Goal: Task Accomplishment & Management: Use online tool/utility

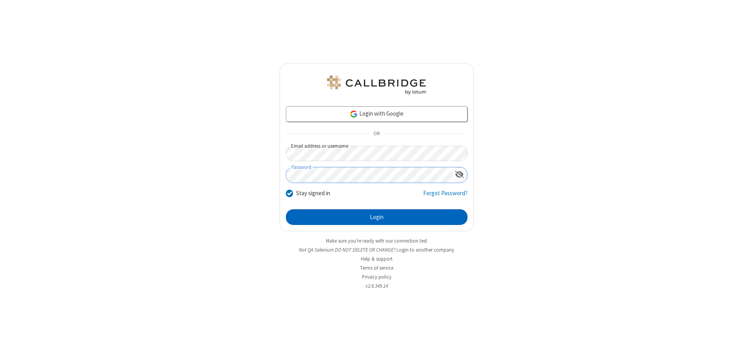
click at [376, 217] on button "Login" at bounding box center [376, 217] width 181 height 16
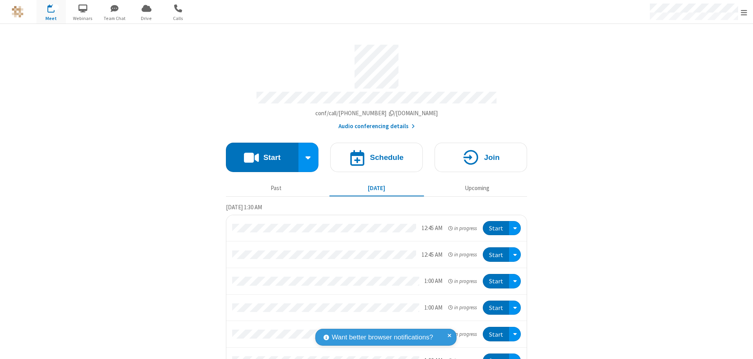
click at [744, 12] on span "Open menu" at bounding box center [743, 13] width 6 height 8
click at [51, 12] on span "button" at bounding box center [50, 8] width 29 height 13
click at [373, 154] on h4 "Schedule" at bounding box center [387, 157] width 34 height 7
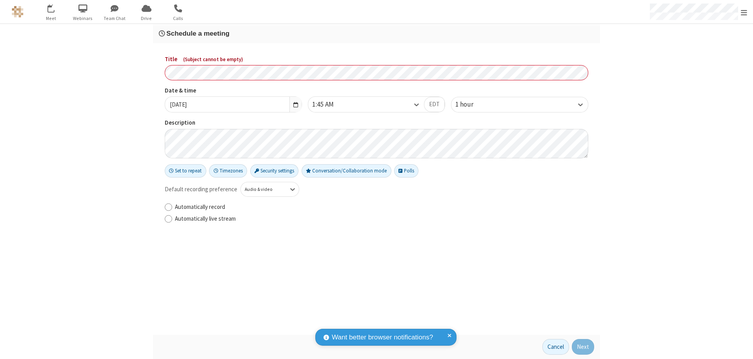
click at [376, 33] on h3 "Schedule a meeting" at bounding box center [376, 33] width 435 height 7
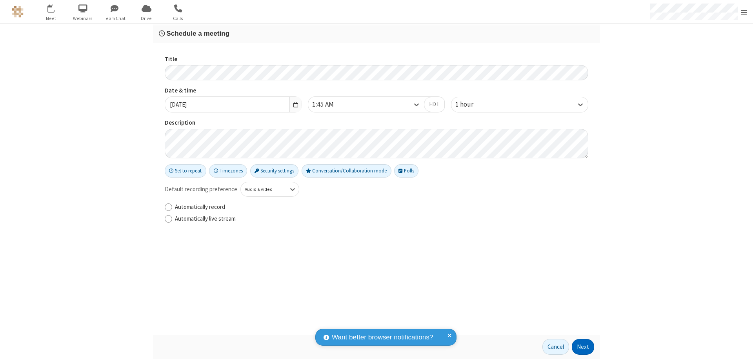
click at [583, 347] on button "Next" at bounding box center [582, 347] width 22 height 16
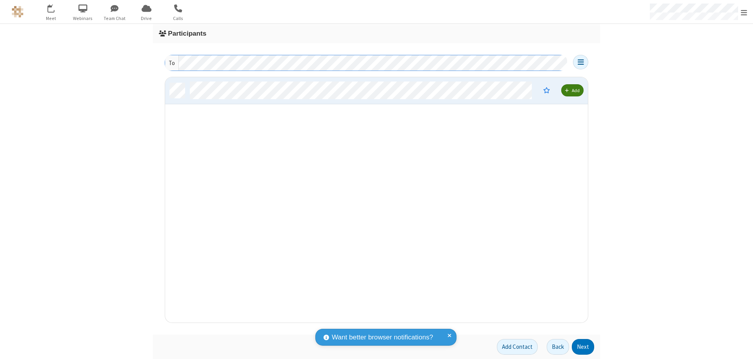
scroll to position [239, 417]
click at [583, 347] on button "Next" at bounding box center [582, 347] width 22 height 16
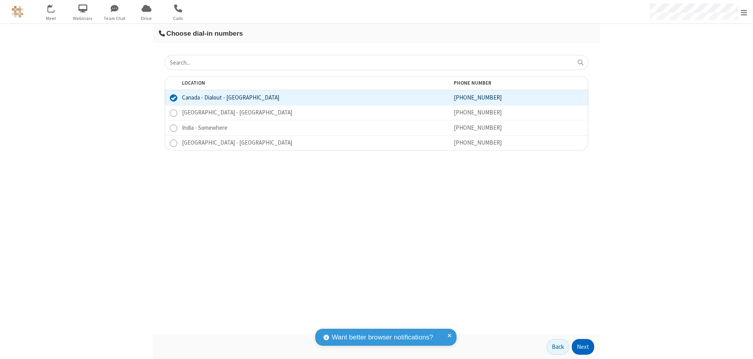
click at [583, 347] on button "Next" at bounding box center [582, 347] width 22 height 16
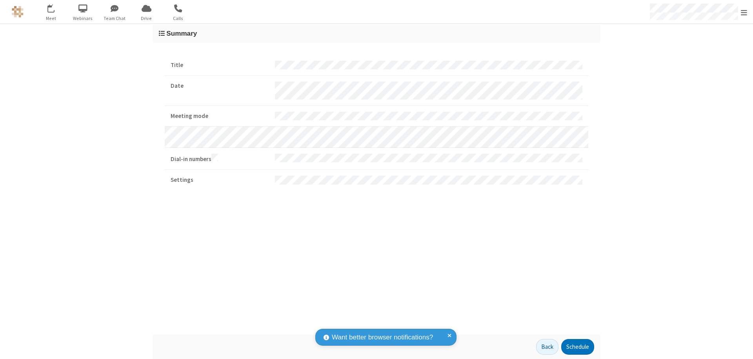
click at [577, 347] on button "Schedule" at bounding box center [577, 347] width 33 height 16
